Goal: Check status: Verify the current state of an ongoing process or item

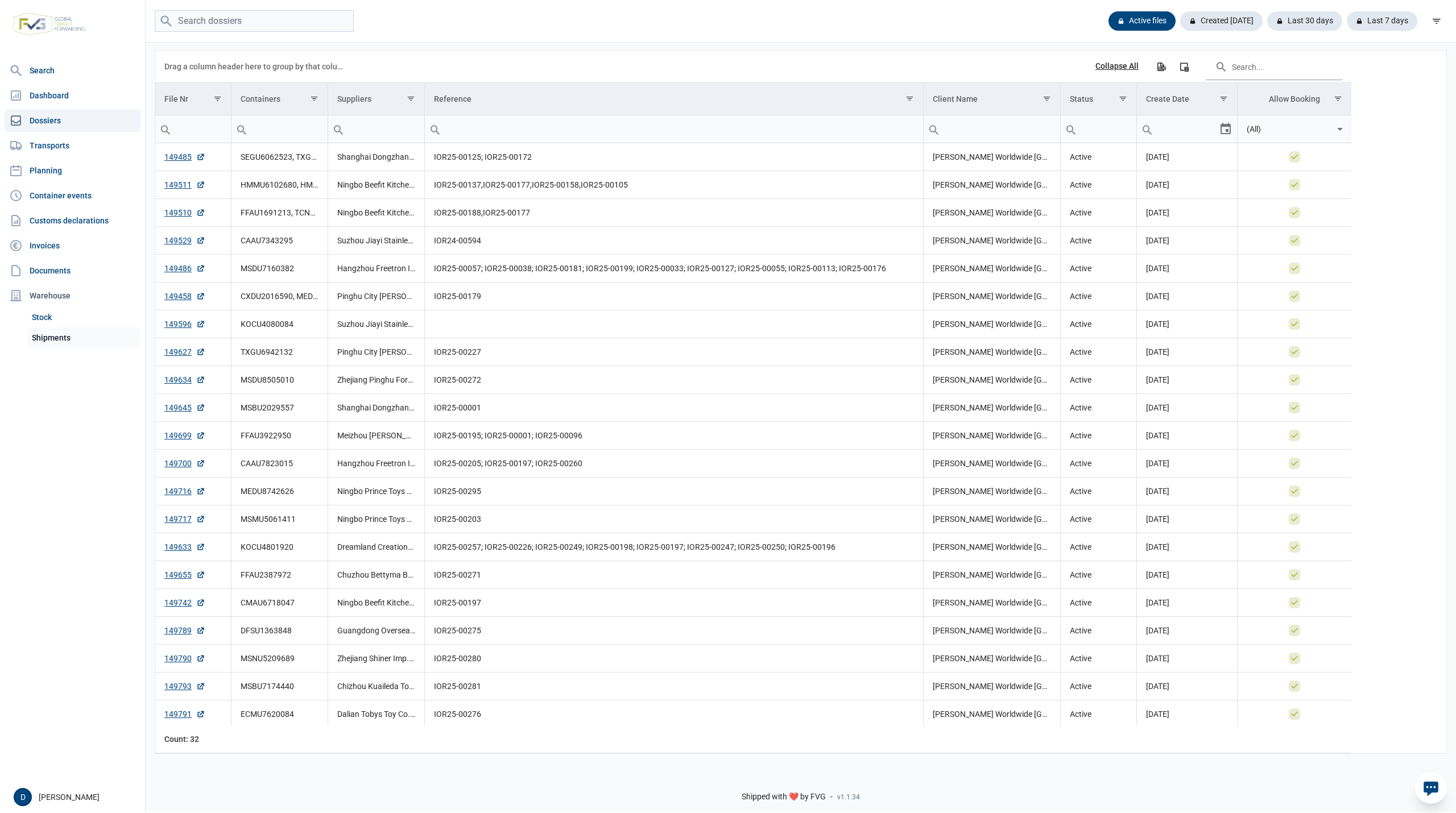
click at [63, 333] on link "Shipments" at bounding box center [83, 337] width 114 height 20
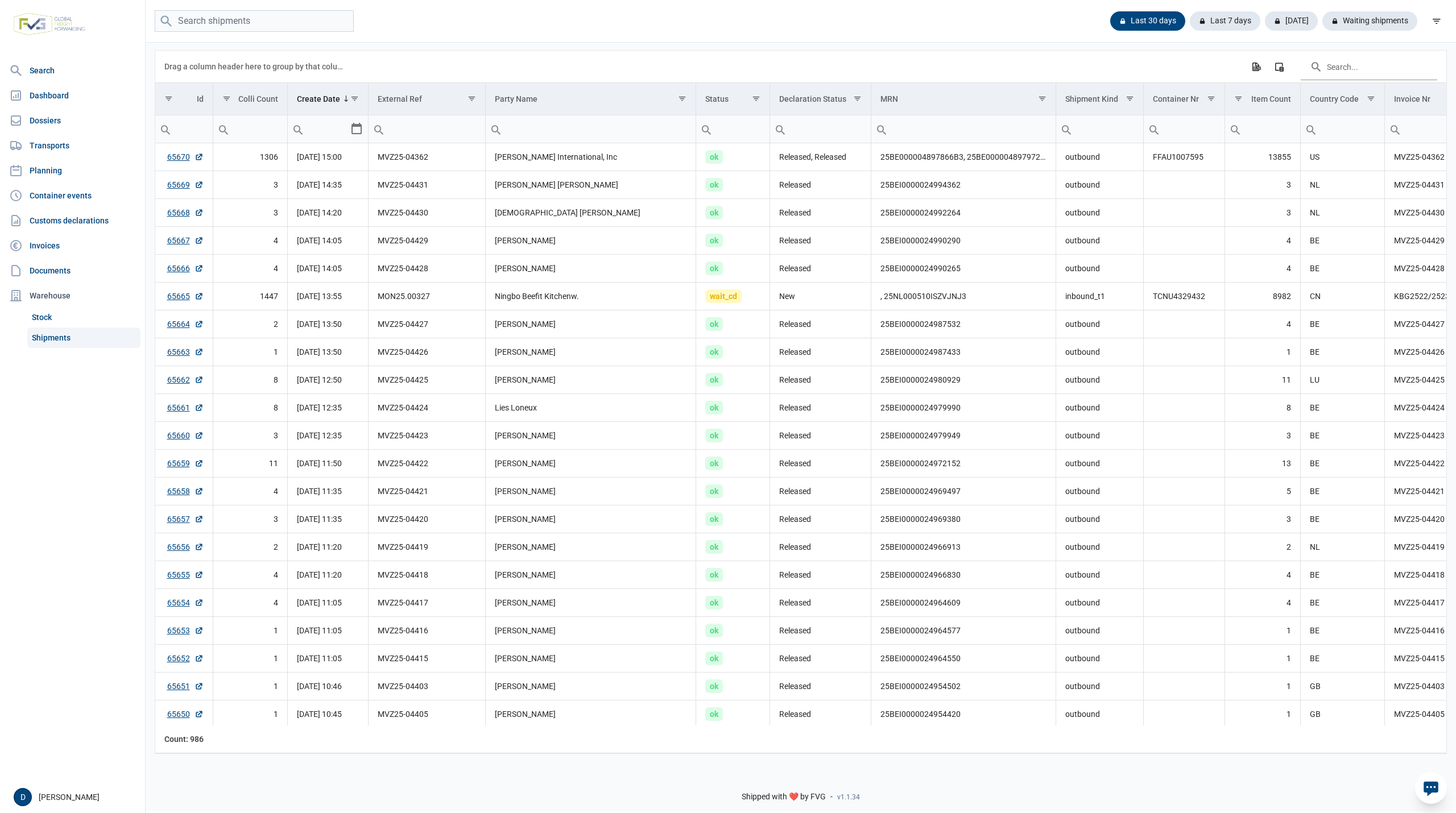
click at [413, 132] on input "Filter cell" at bounding box center [427, 128] width 116 height 27
type input "MVZ"
type input "MVZ25-"
type input "MVZ25-04355"
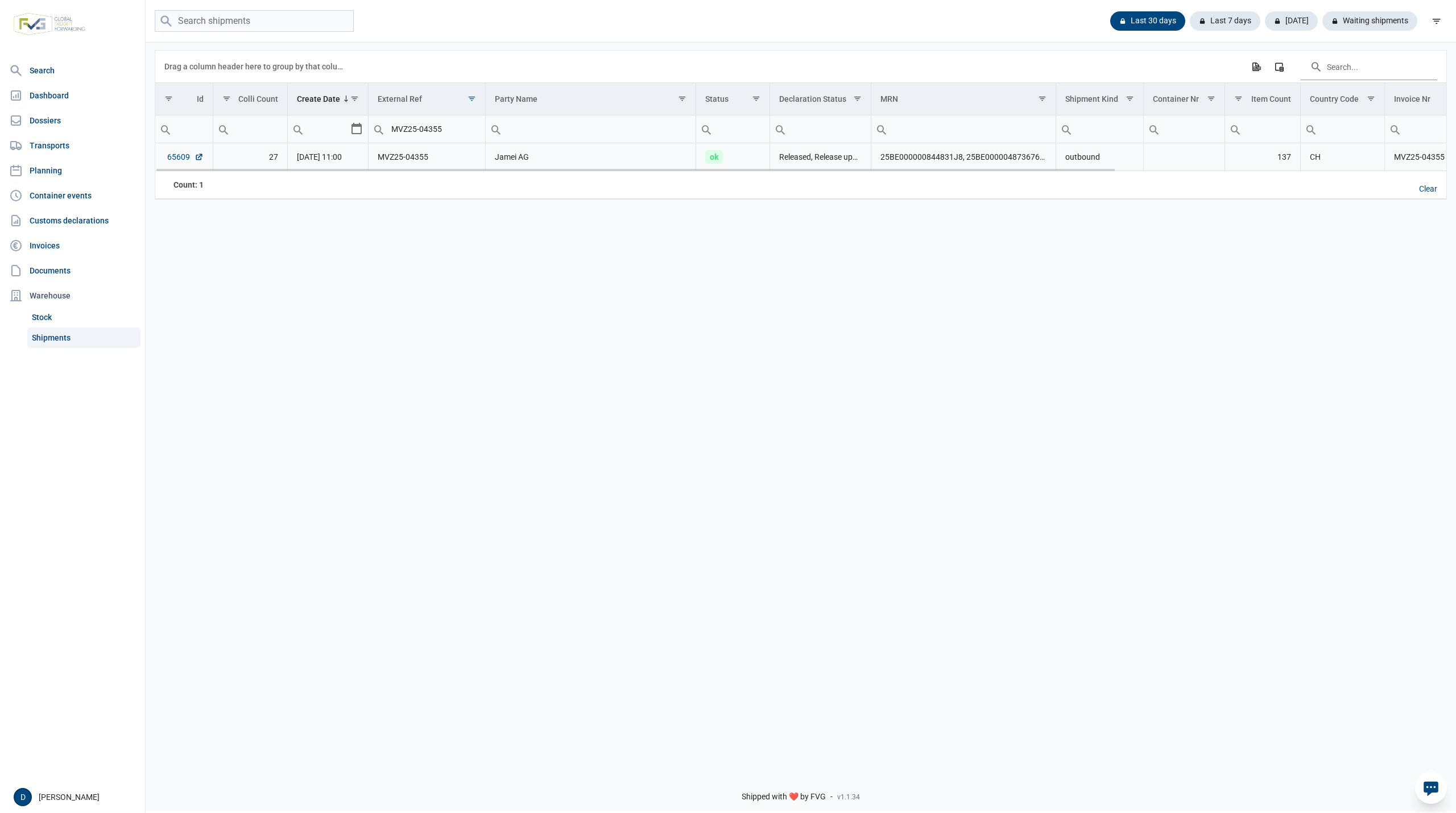
click at [169, 158] on link "65609" at bounding box center [185, 157] width 37 height 11
click at [174, 158] on link "65609" at bounding box center [185, 157] width 37 height 11
click at [1427, 190] on div "Clear" at bounding box center [1428, 190] width 37 height 20
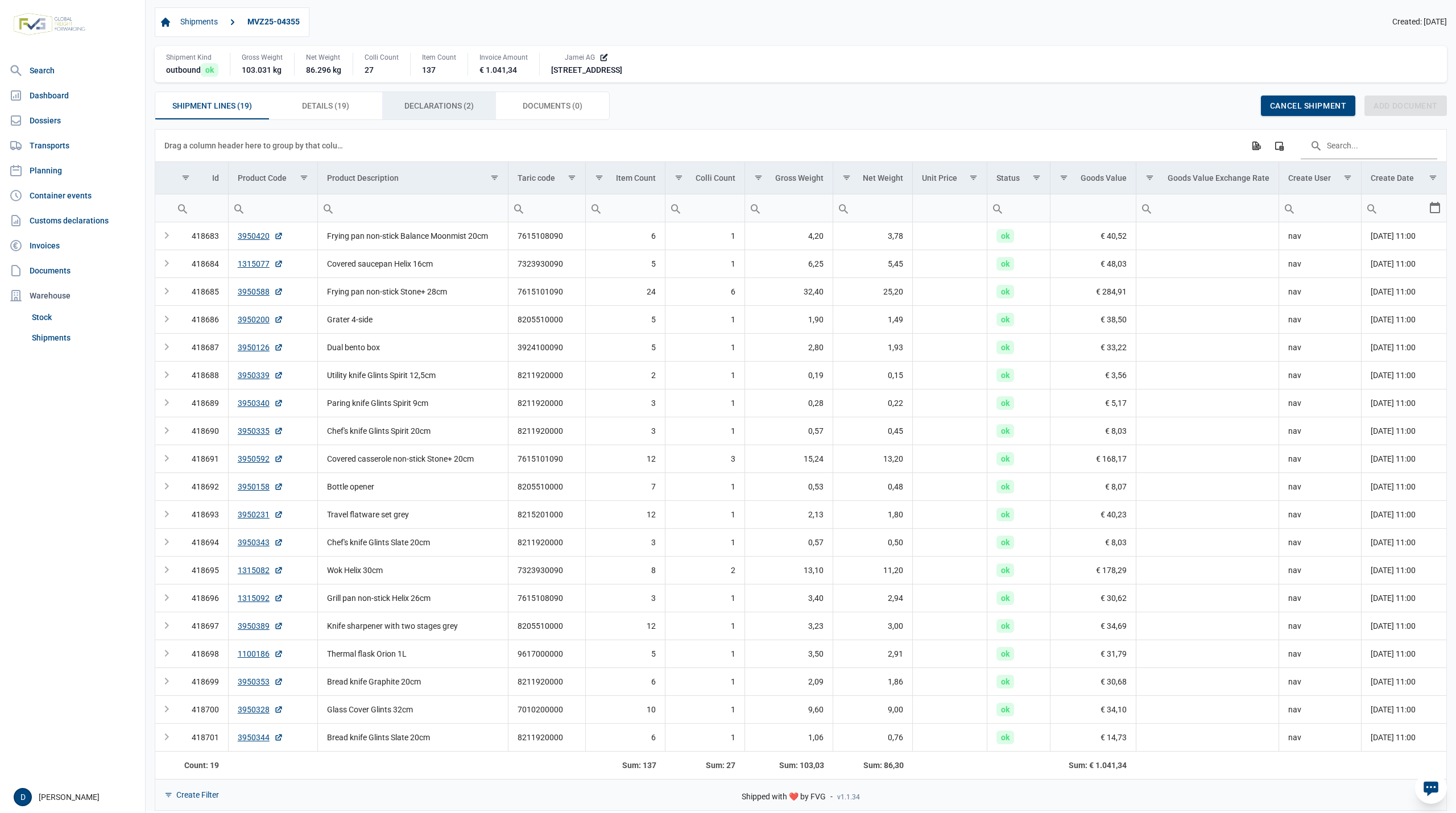
click at [444, 105] on span "Declarations (2) Declarations (2)" at bounding box center [439, 105] width 69 height 14
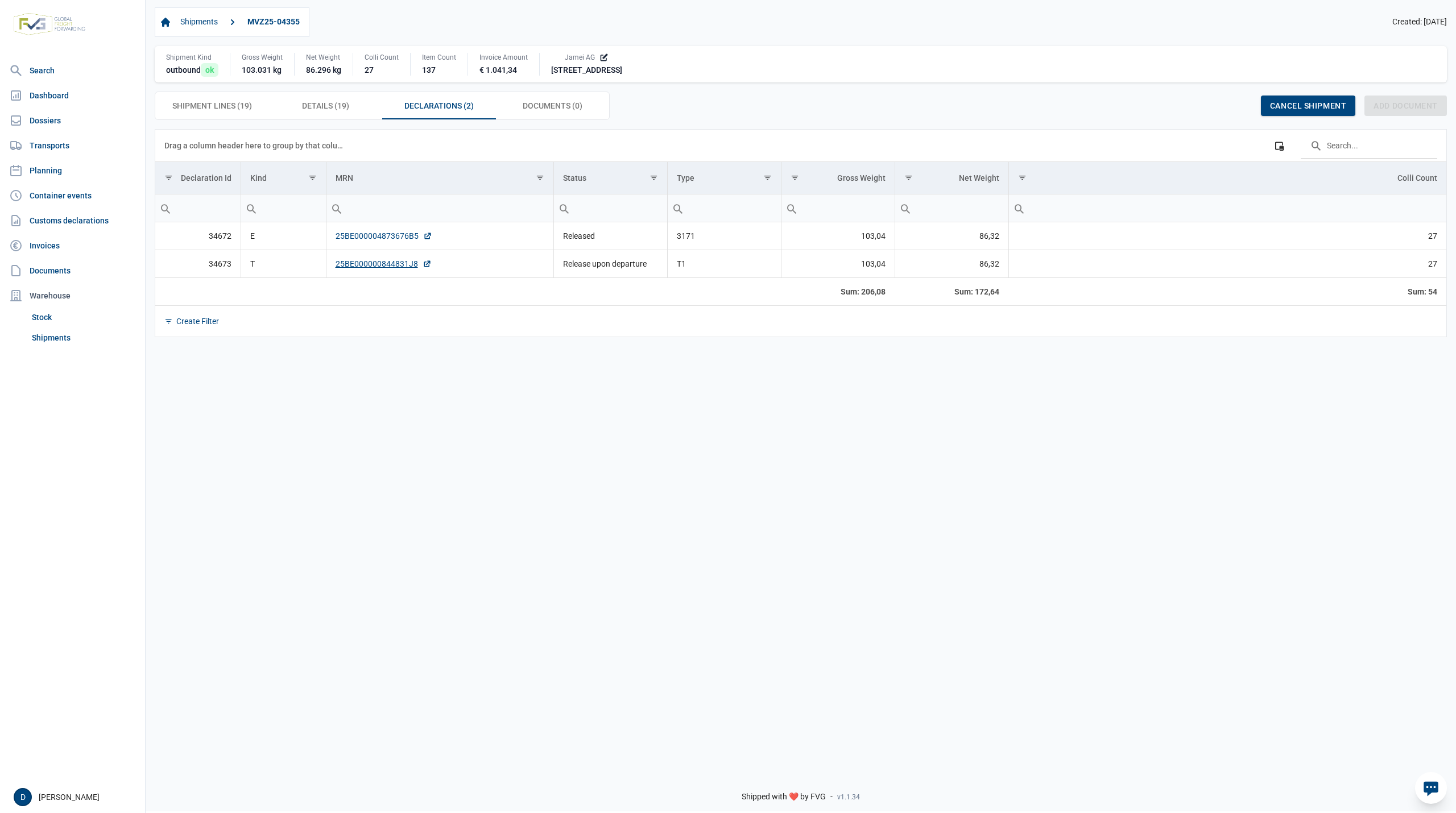
click at [381, 237] on link "25BE000004873676B5" at bounding box center [384, 236] width 96 height 11
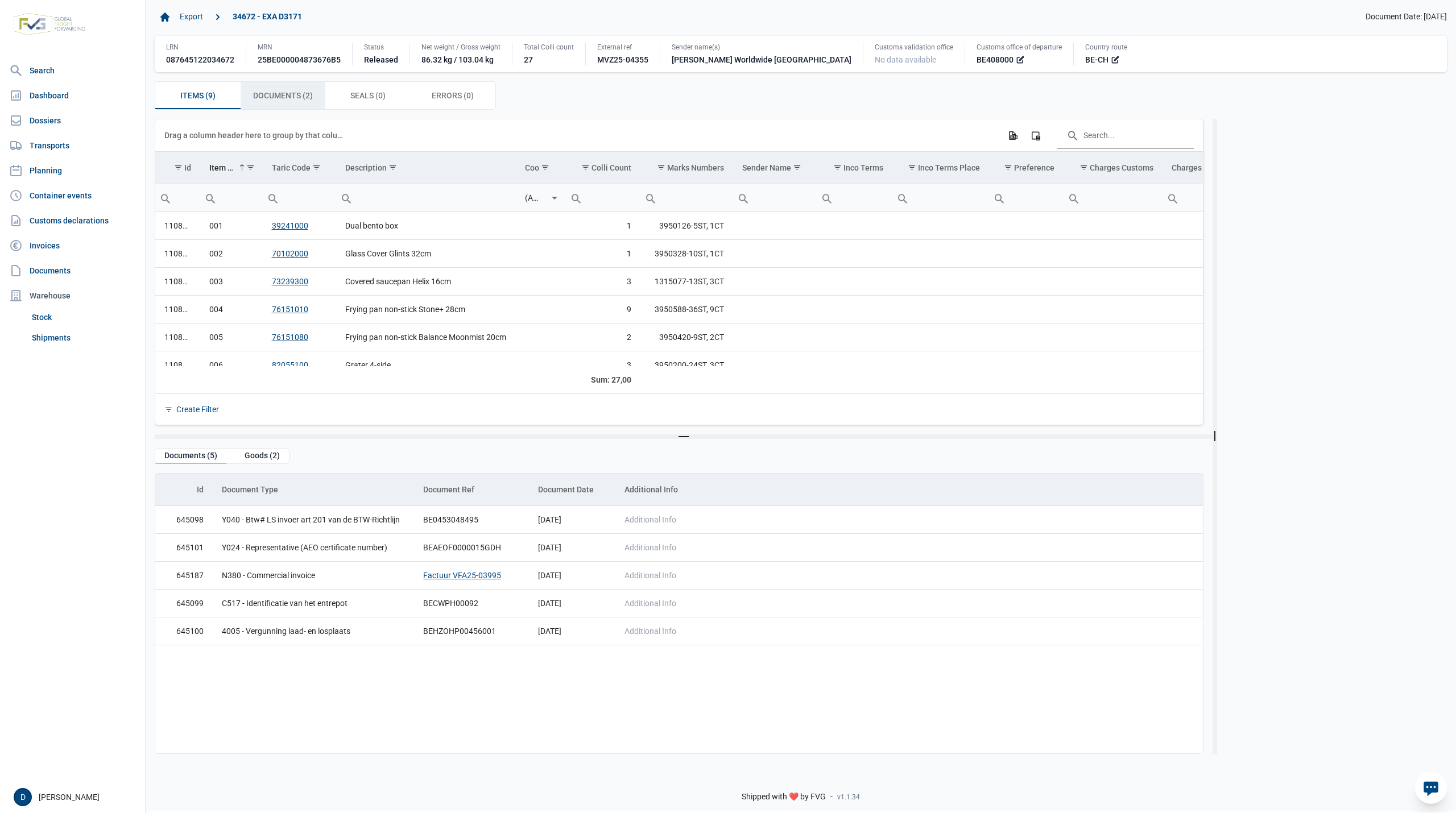
click at [301, 95] on span "Documents (2) Documents (2)" at bounding box center [283, 96] width 60 height 14
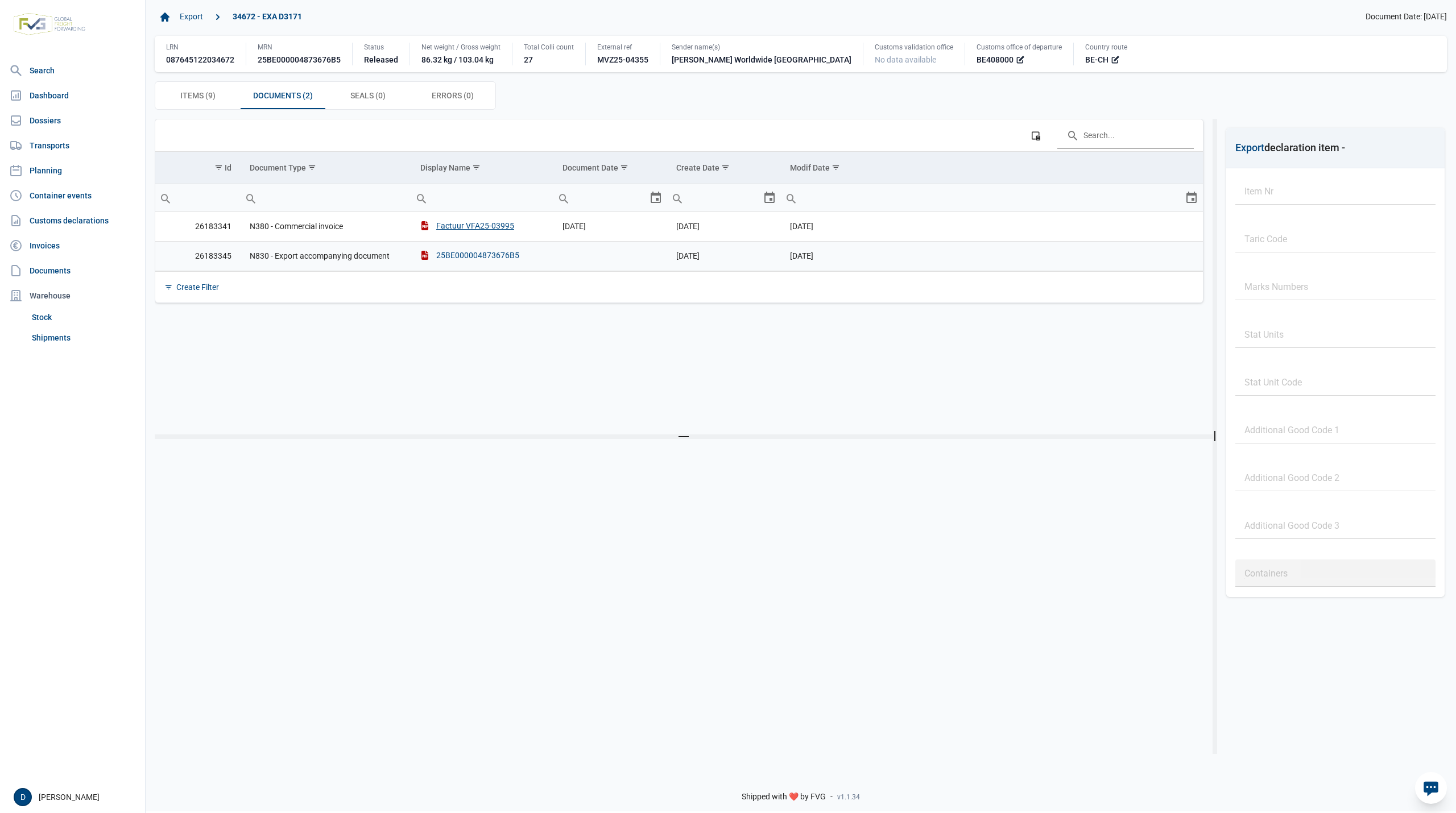
click at [463, 256] on div "25BE000004873676B5" at bounding box center [469, 256] width 99 height 11
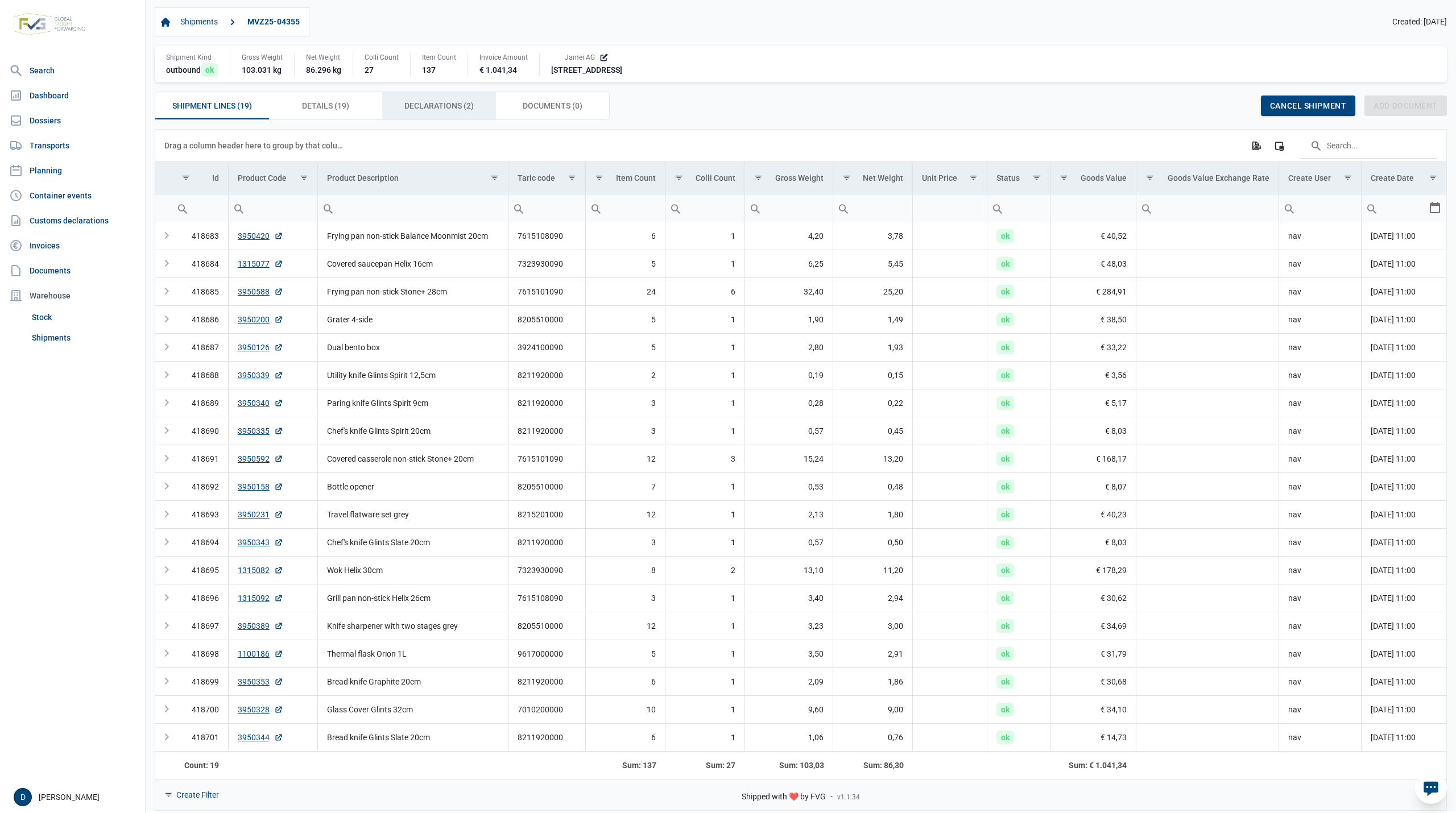
click at [409, 105] on span "Declarations (2) Declarations (2)" at bounding box center [439, 105] width 69 height 14
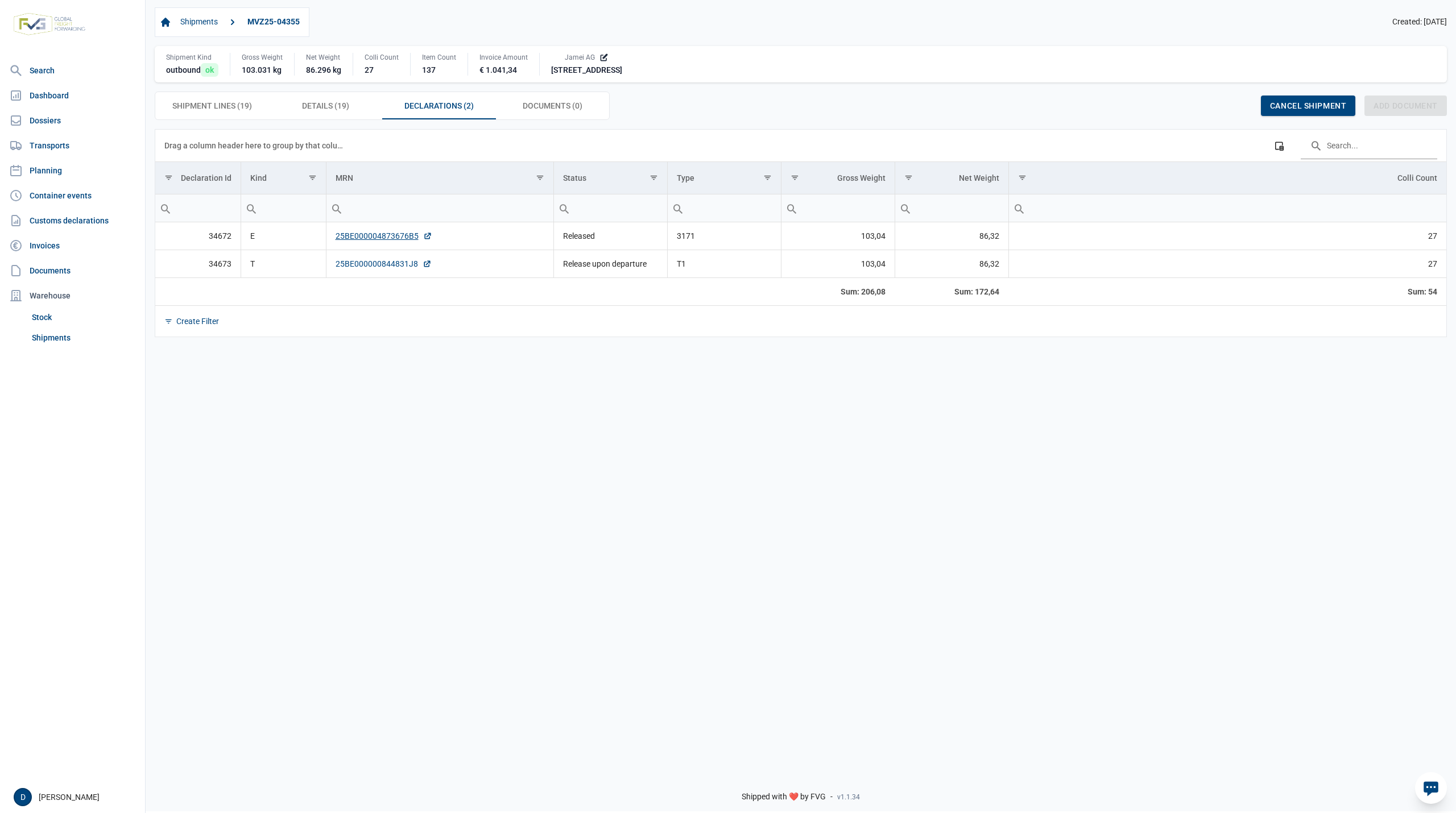
click at [383, 269] on link "25BE000000844831J8" at bounding box center [384, 264] width 96 height 11
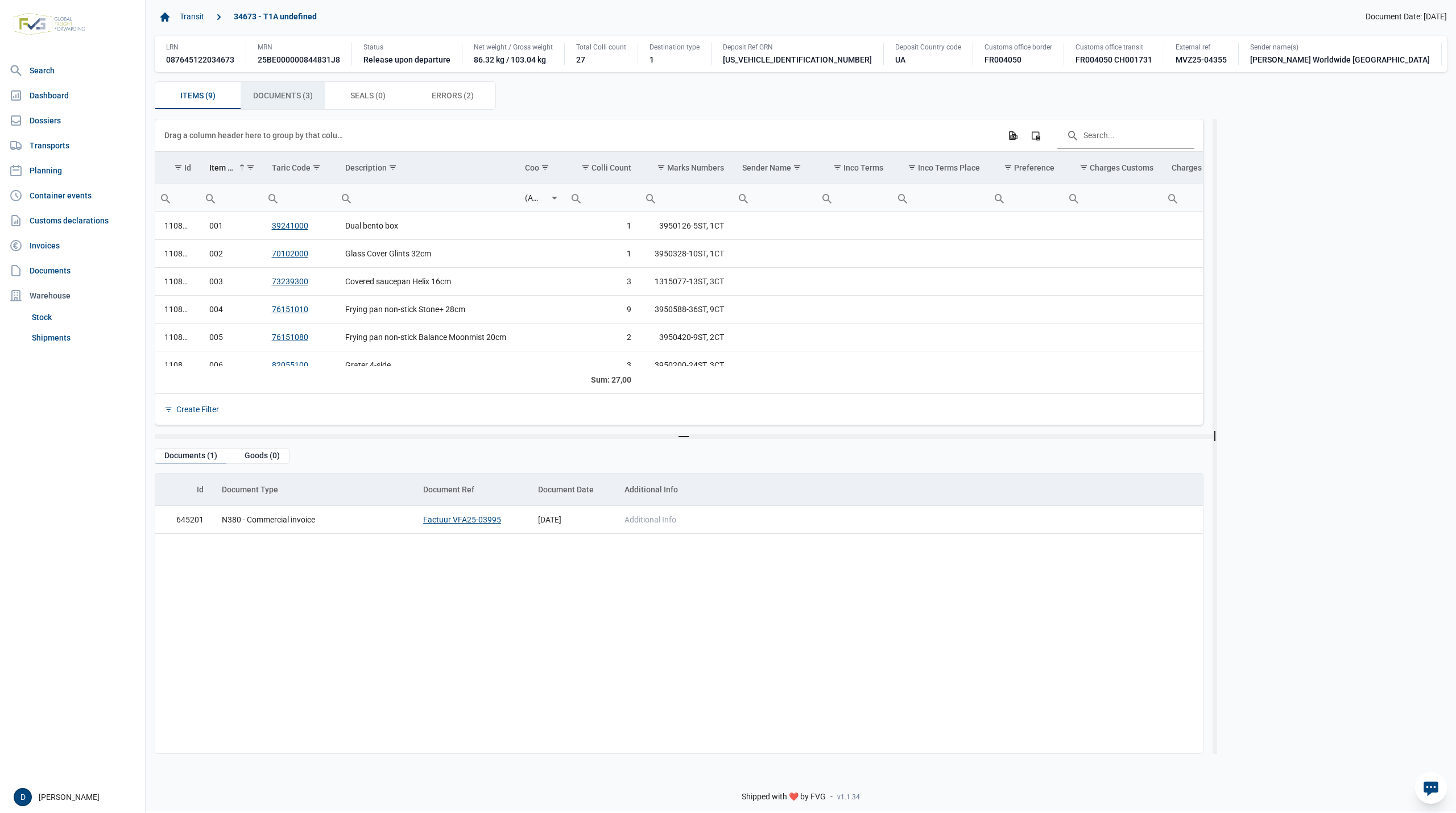
click at [299, 102] on span "Documents (3) Documents (3)" at bounding box center [283, 96] width 60 height 14
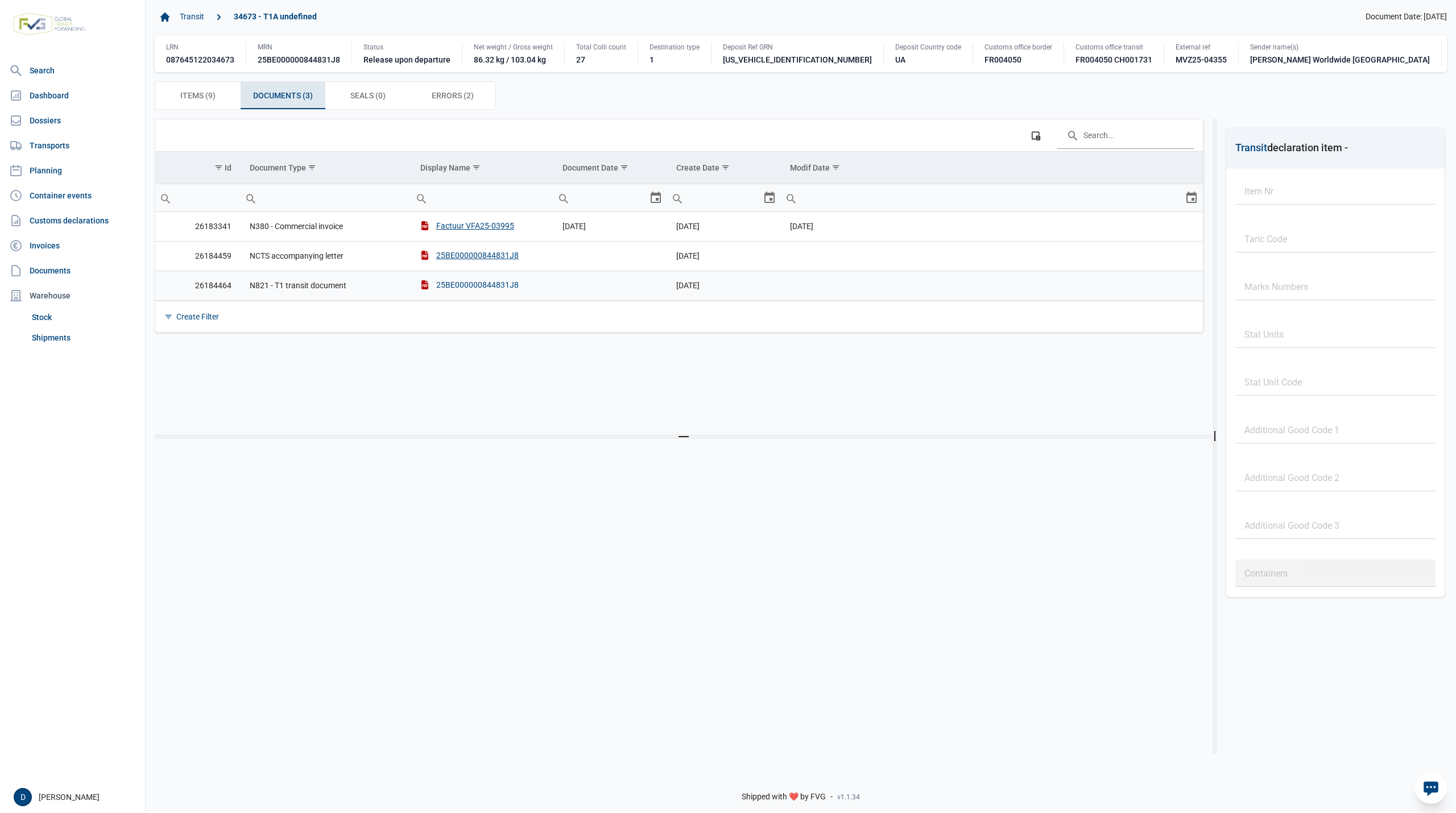
click at [465, 291] on div "25BE000000844831J8" at bounding box center [469, 285] width 98 height 11
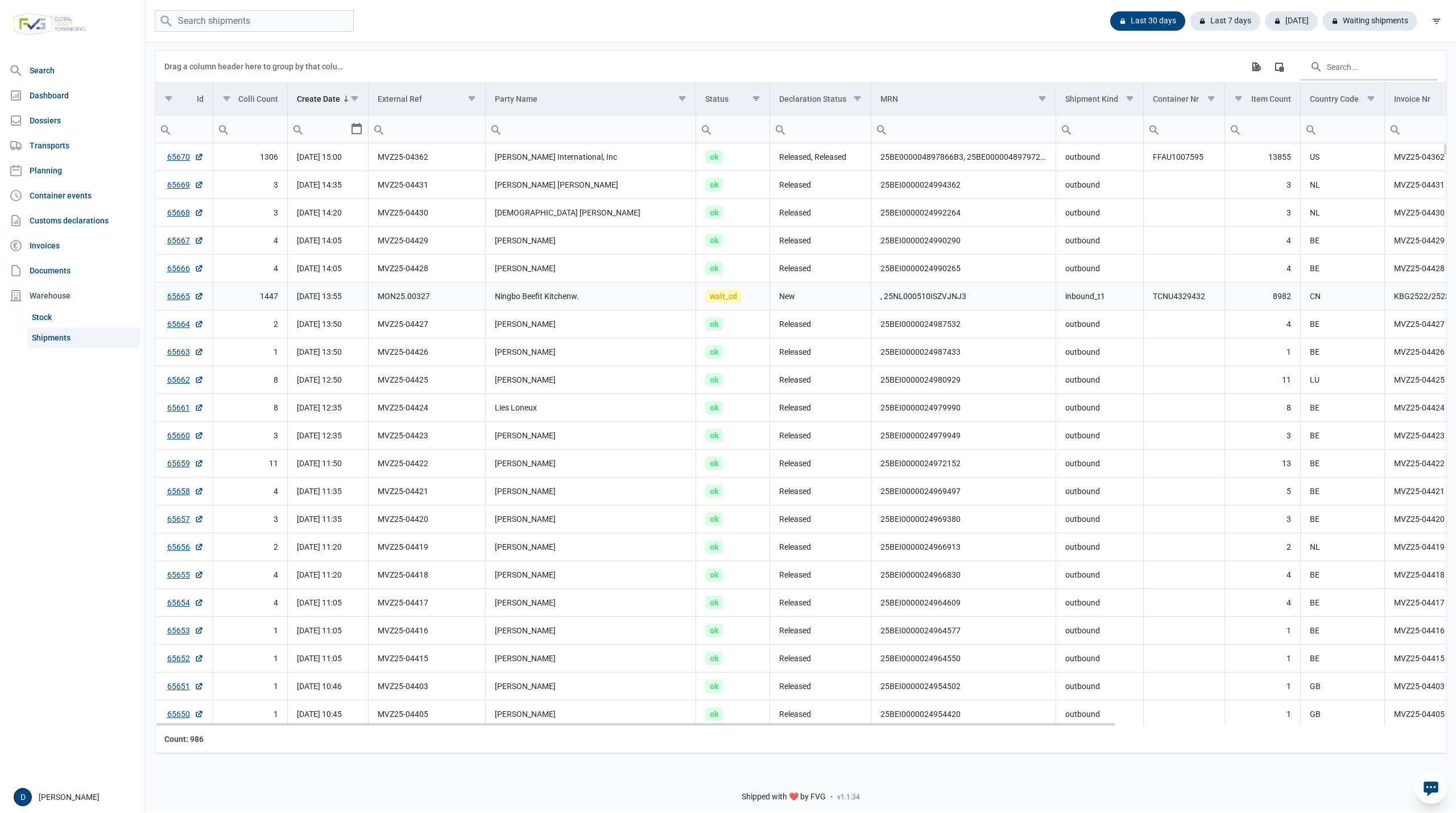
click at [542, 298] on td "Ningbo Beefit Kitchenw." at bounding box center [591, 297] width 211 height 28
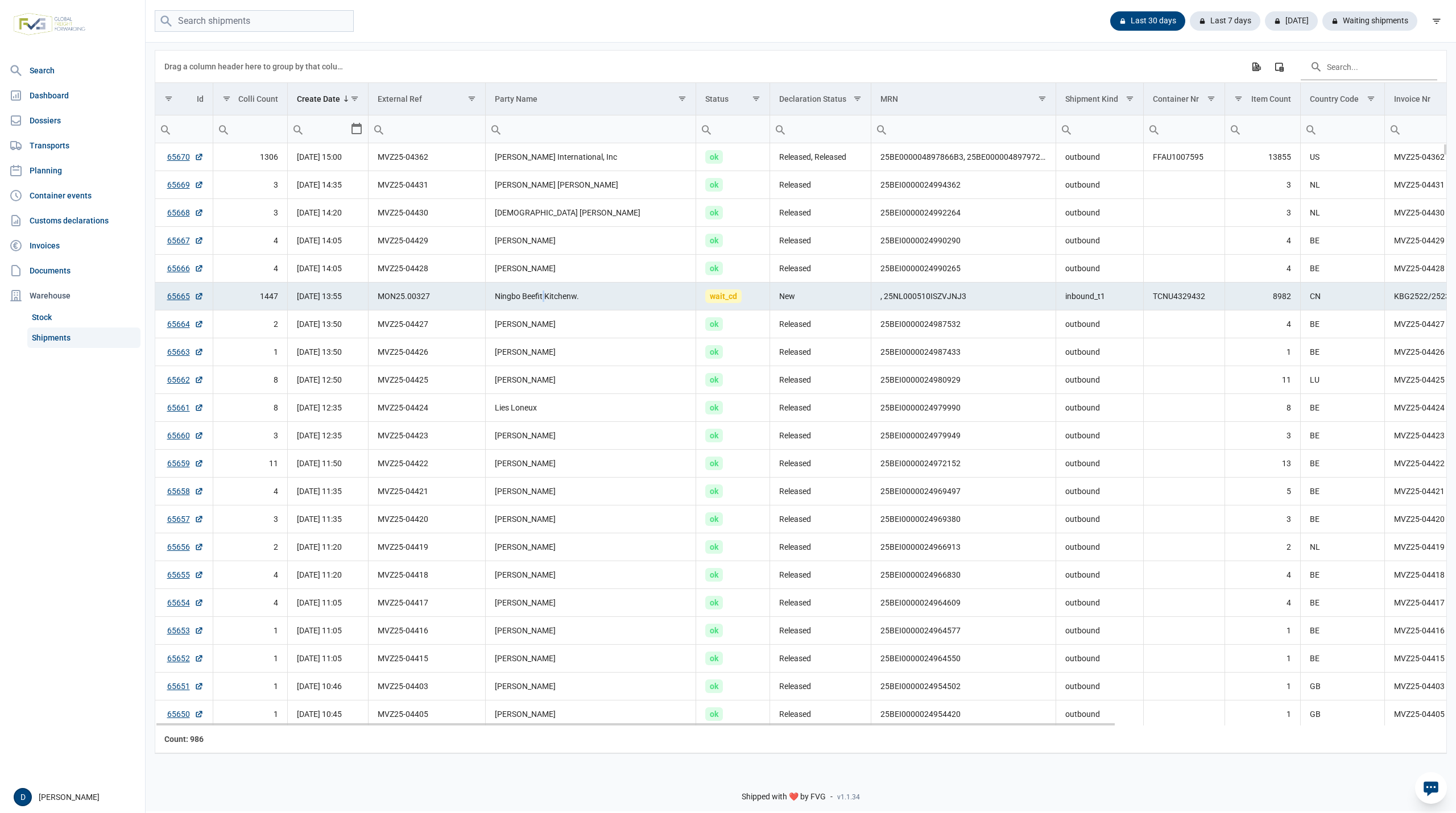
click at [542, 298] on td "Ningbo Beefit Kitchenw." at bounding box center [591, 297] width 211 height 28
click at [171, 299] on link "65665" at bounding box center [185, 297] width 37 height 11
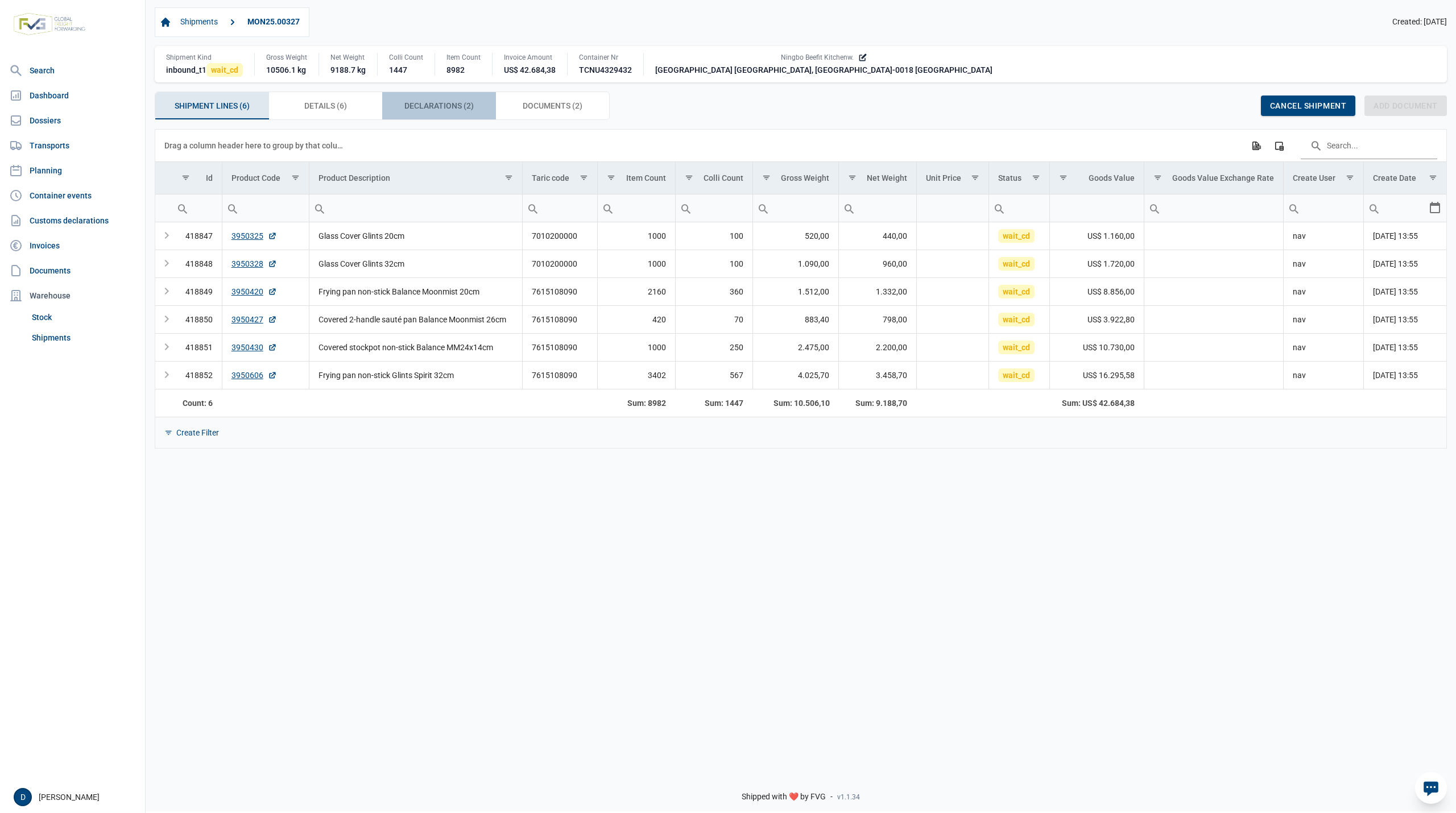
click at [449, 111] on span "Declarations (2) Declarations (2)" at bounding box center [439, 105] width 69 height 14
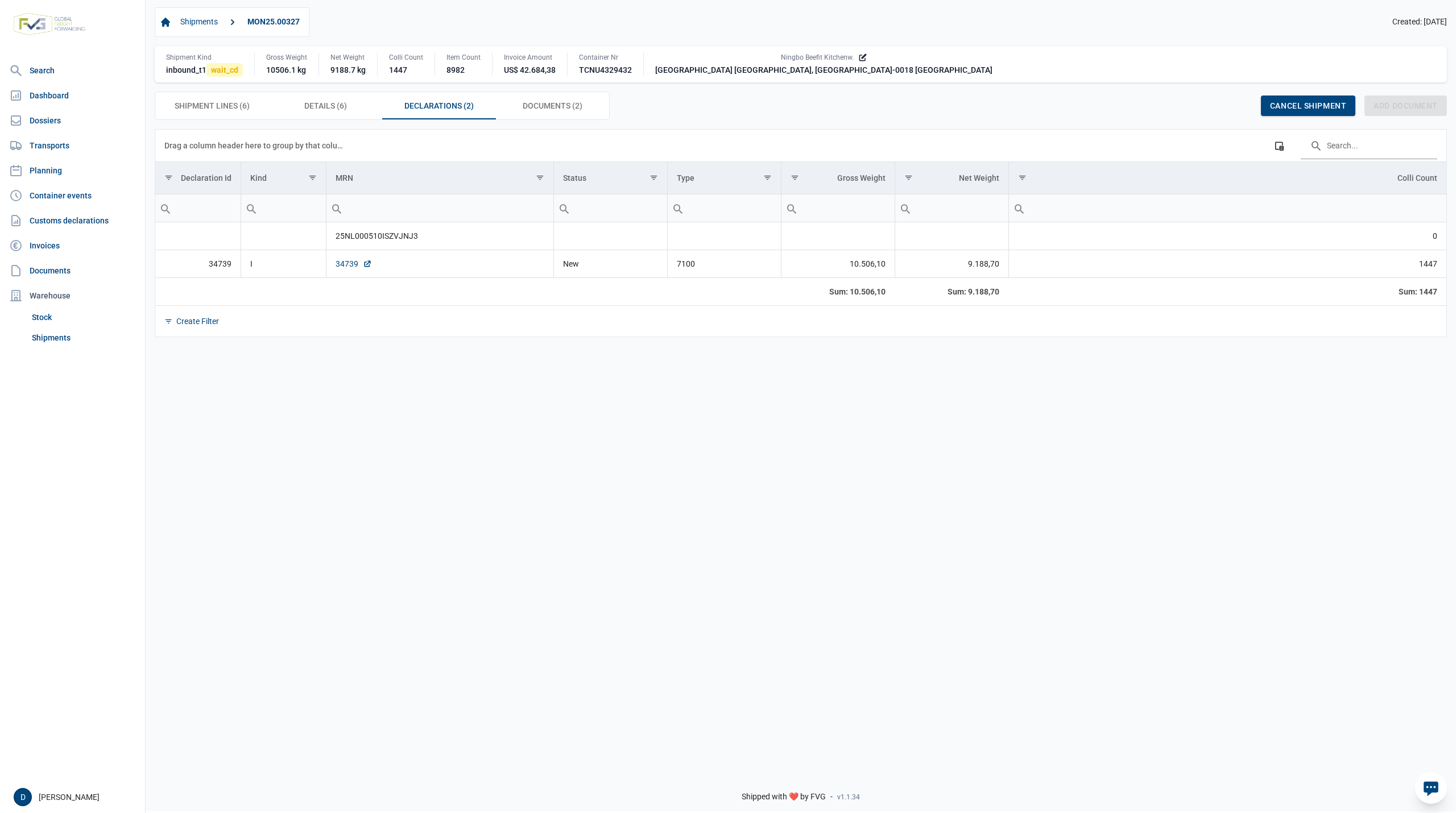
click at [347, 266] on link "34739" at bounding box center [354, 264] width 37 height 11
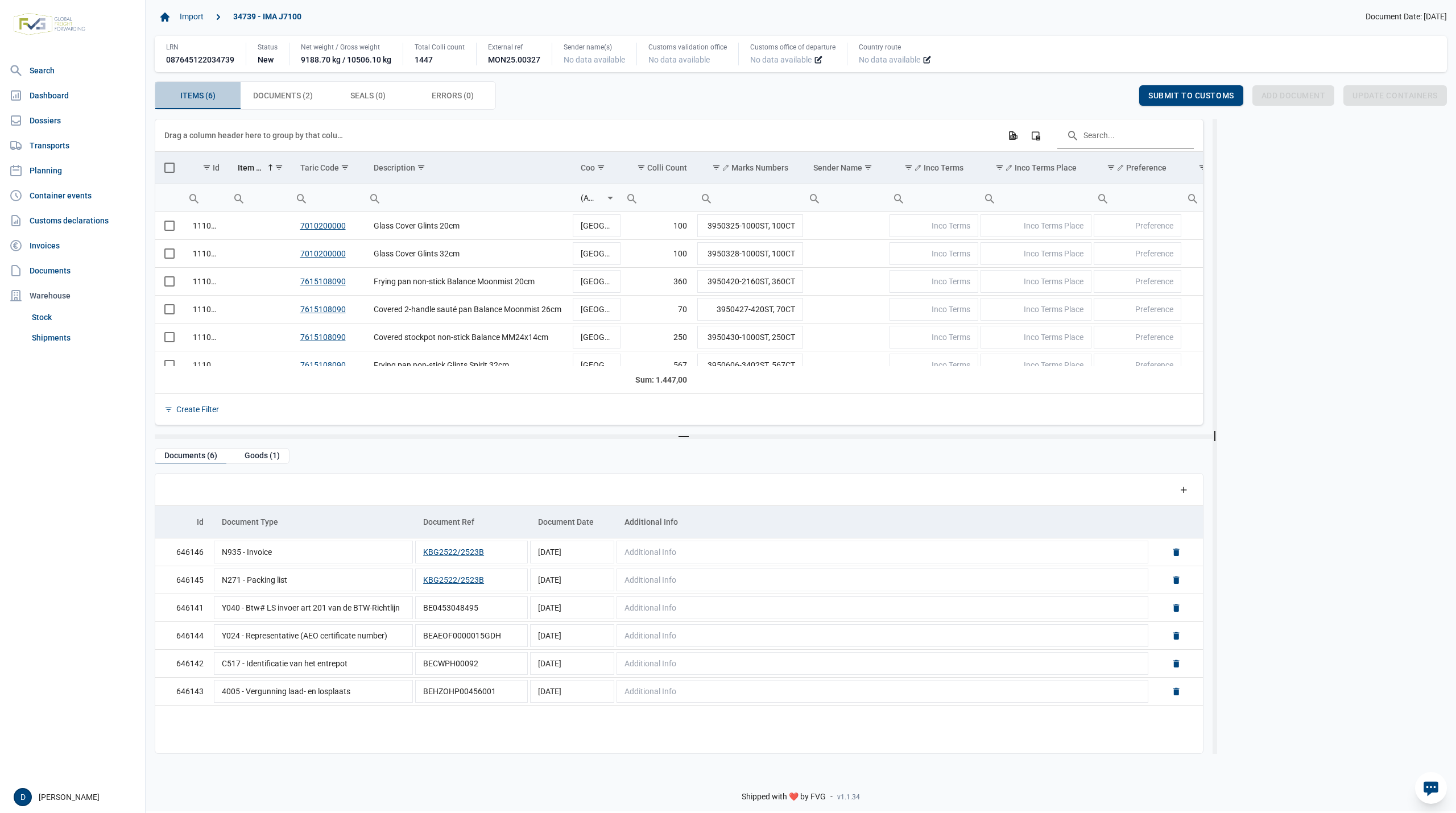
click at [185, 94] on span "Items (6) Items (6)" at bounding box center [198, 96] width 35 height 14
